Goal: Transaction & Acquisition: Purchase product/service

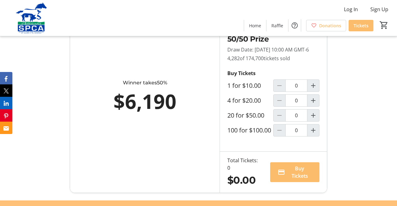
scroll to position [390, 0]
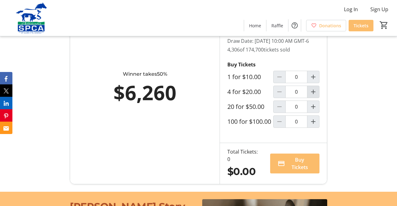
click at [314, 95] on mat-icon "Increment by one" at bounding box center [312, 91] width 7 height 7
type input "1"
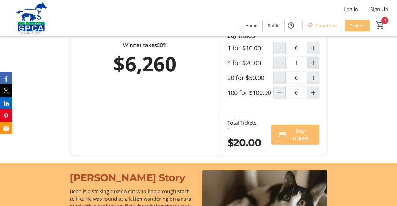
scroll to position [420, 0]
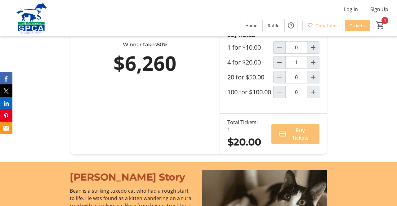
click at [294, 141] on span "Buy Tickets" at bounding box center [299, 133] width 23 height 15
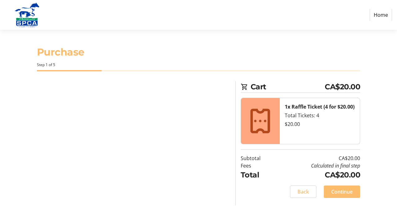
select select "CA"
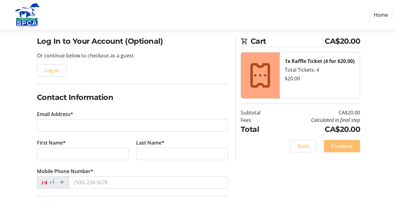
scroll to position [46, 0]
click at [344, 143] on span "Continue" at bounding box center [341, 145] width 21 height 7
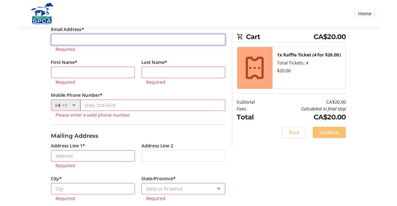
scroll to position [134, 0]
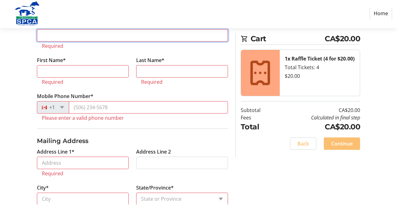
type input "[EMAIL_ADDRESS][DOMAIN_NAME]"
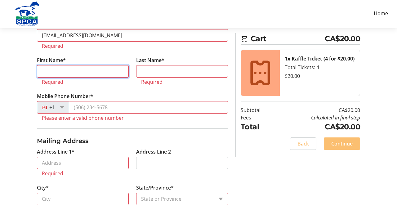
type input "[PERSON_NAME]"
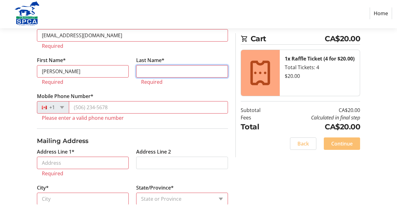
type input "[PERSON_NAME]"
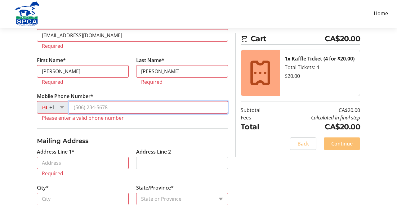
type input "[PHONE_NUMBER]"
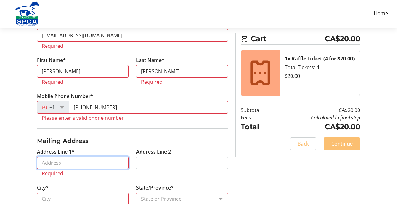
type input "4407 54"
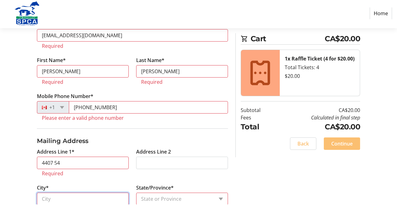
type input "Ponoka"
select select "AB"
type input "T4J1J7"
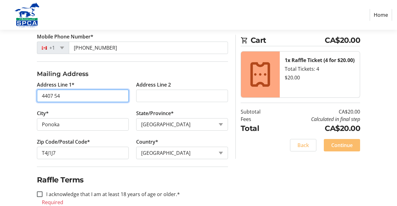
click at [80, 91] on input "4407 54" at bounding box center [83, 96] width 92 height 12
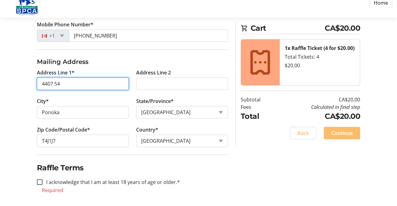
scroll to position [180, 0]
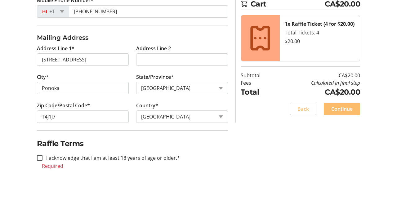
type input "[STREET_ADDRESS]"
type input "T4J 1J7"
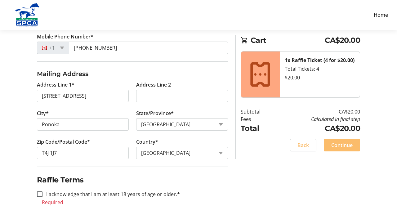
scroll to position [171, 0]
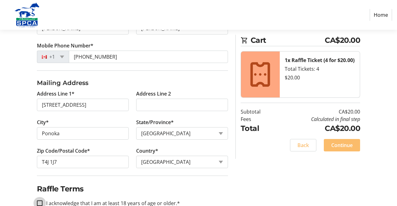
click at [39, 201] on input "I acknowledge that I am at least 18 years of age or older.*" at bounding box center [40, 203] width 6 height 6
checkbox input "true"
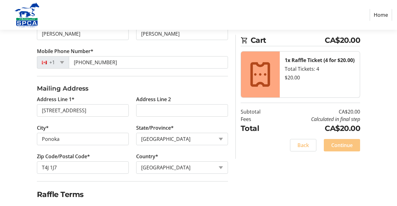
click at [347, 144] on span "Continue" at bounding box center [341, 144] width 21 height 7
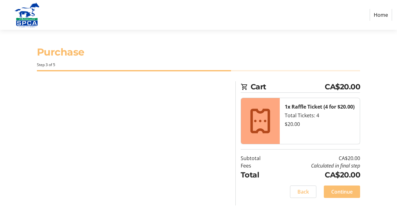
scroll to position [0, 0]
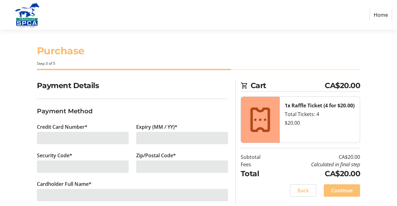
scroll to position [20, 0]
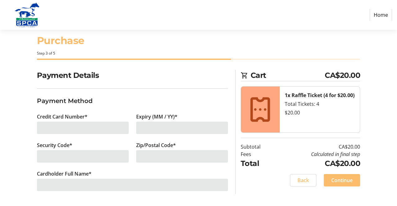
click at [62, 121] on div at bounding box center [83, 127] width 92 height 12
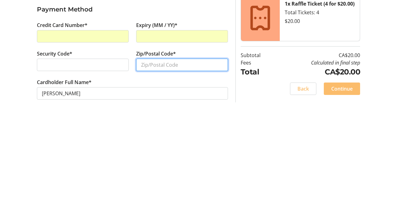
click at [187, 150] on input "Zip/Postal Code*" at bounding box center [182, 156] width 92 height 12
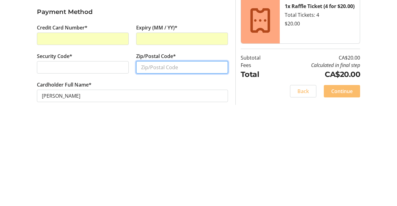
type input "T4J1J7"
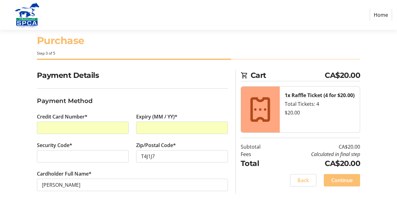
click at [345, 176] on span "Continue" at bounding box center [341, 179] width 21 height 7
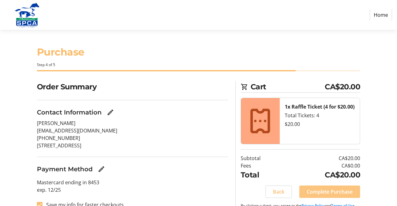
click at [333, 194] on span "Complete Purchase" at bounding box center [329, 191] width 46 height 7
